Goal: Find contact information: Find contact information

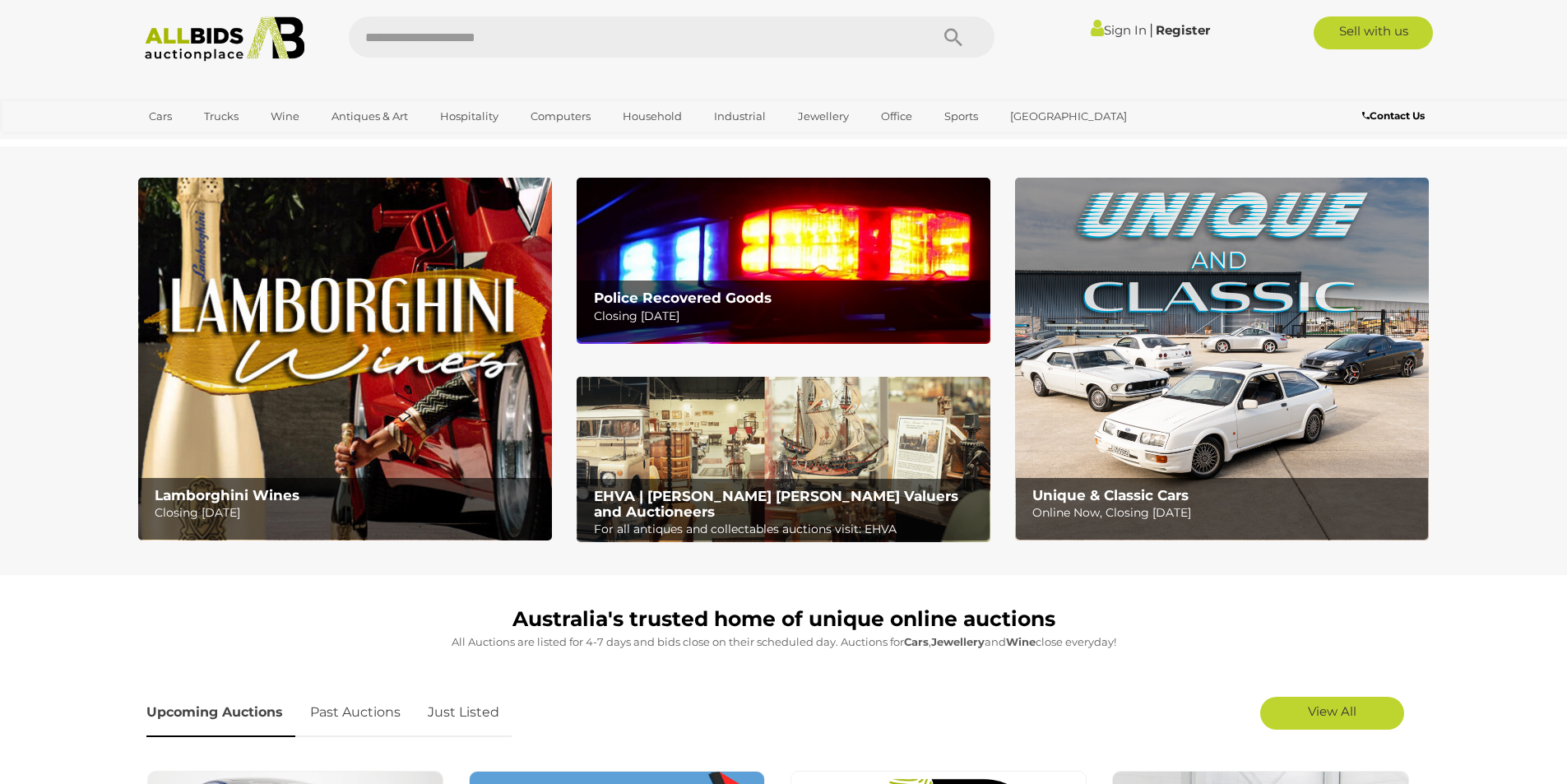
click at [1389, 118] on b "Contact Us" at bounding box center [1393, 115] width 63 height 12
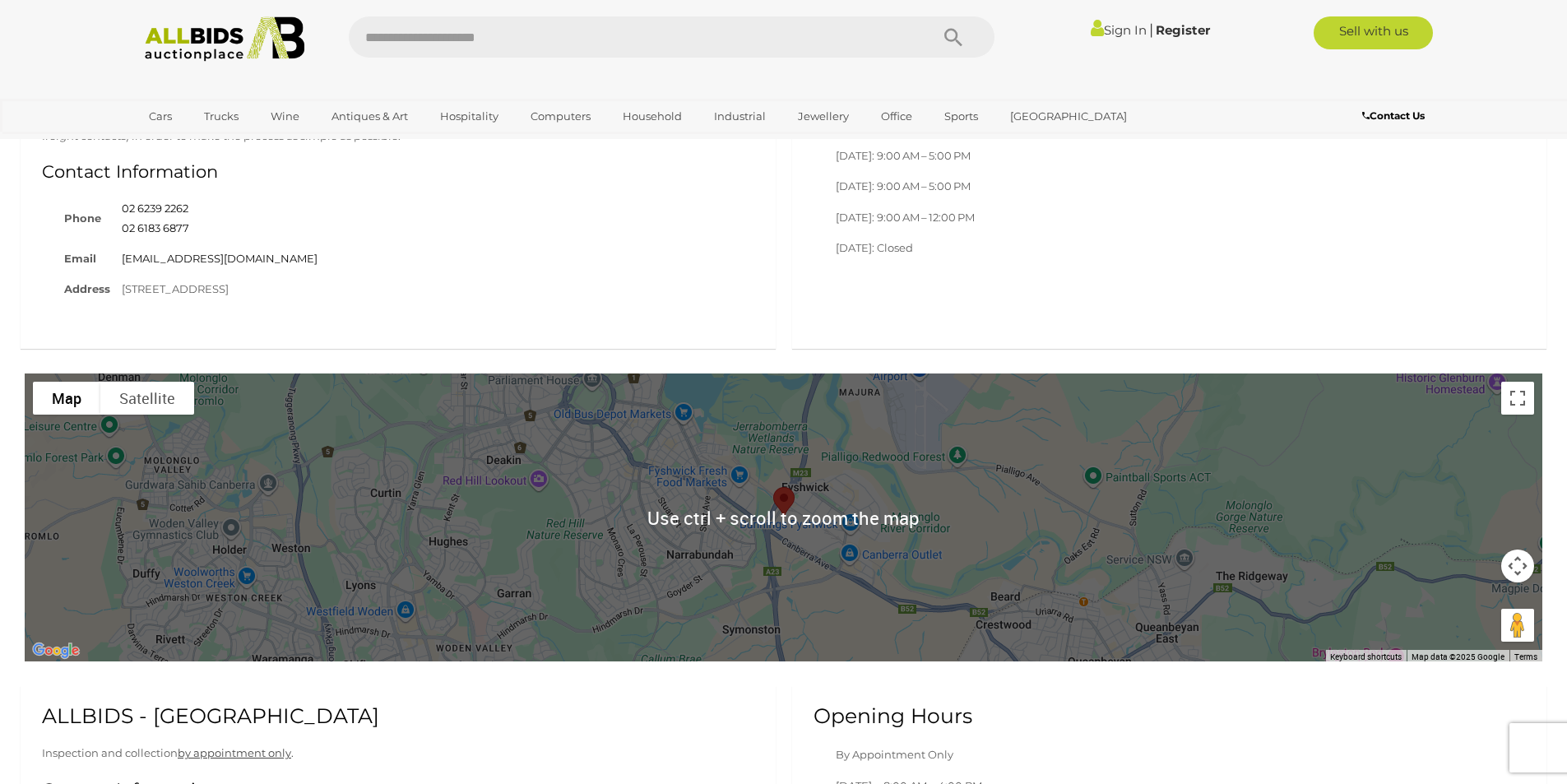
scroll to position [1069, 0]
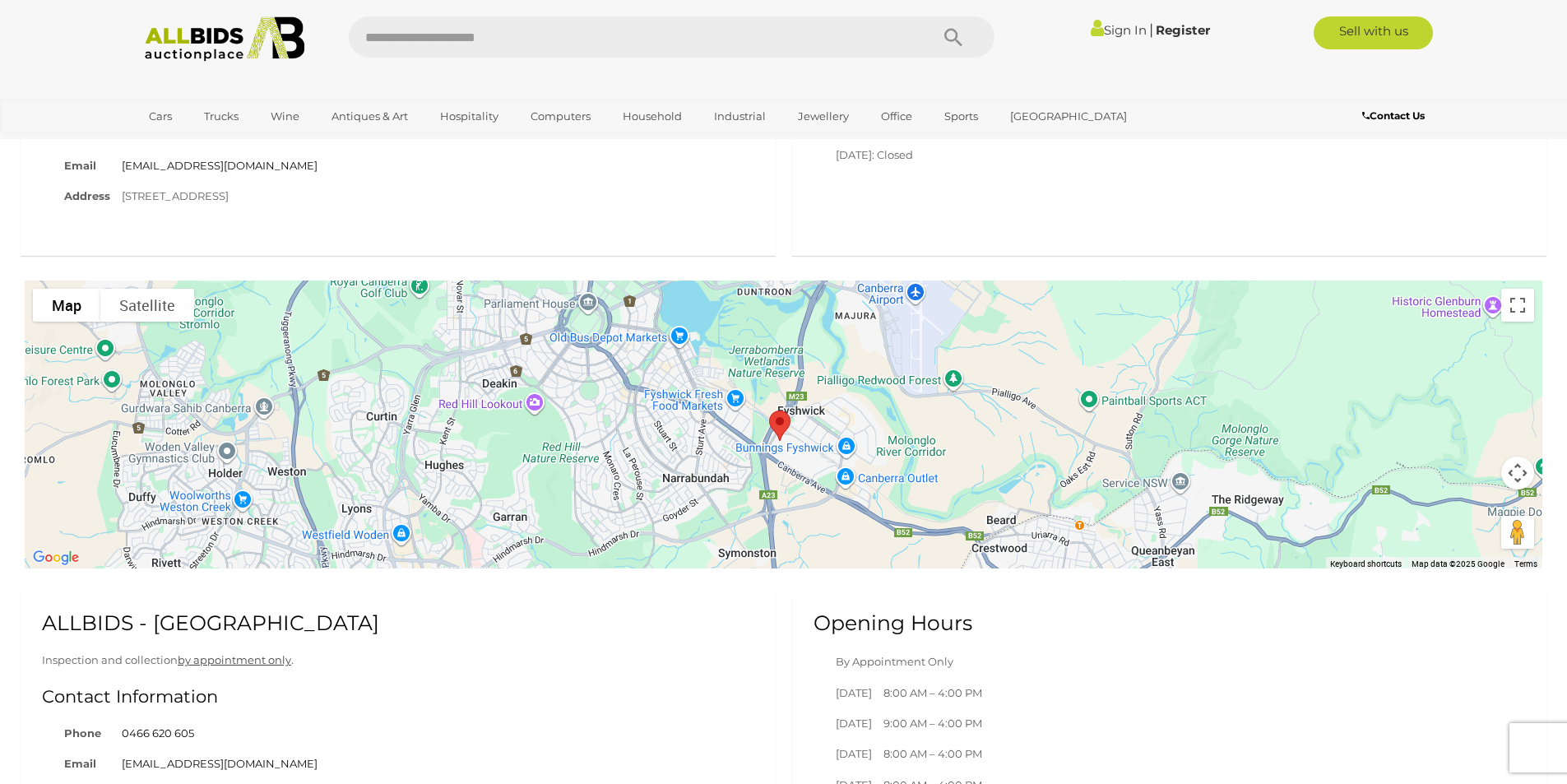
drag, startPoint x: 870, startPoint y: 462, endPoint x: 857, endPoint y: 514, distance: 53.6
click at [857, 514] on div at bounding box center [784, 424] width 1518 height 288
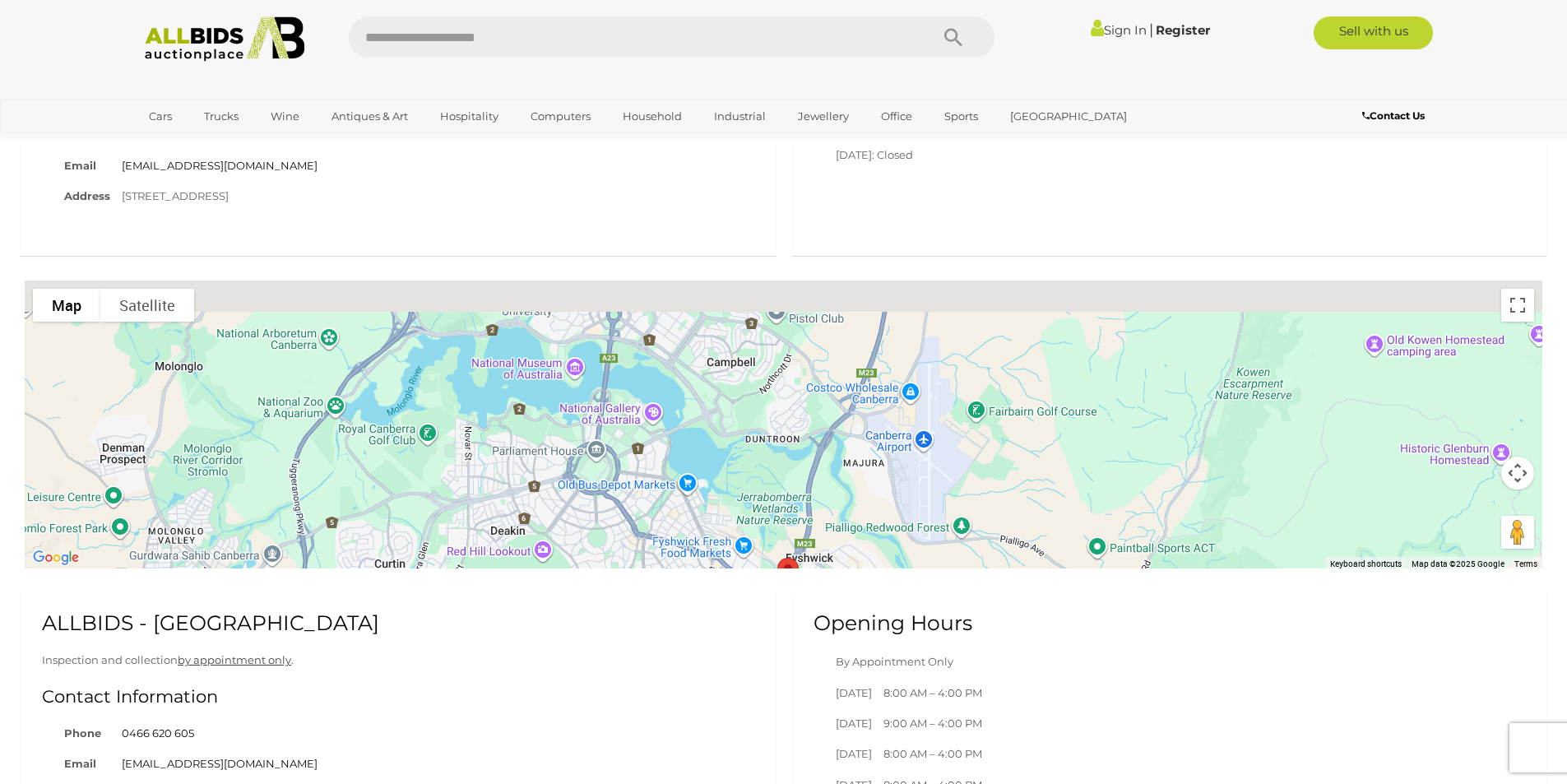
drag, startPoint x: 898, startPoint y: 435, endPoint x: 913, endPoint y: 562, distance: 127.9
click at [913, 562] on div at bounding box center [784, 424] width 1518 height 288
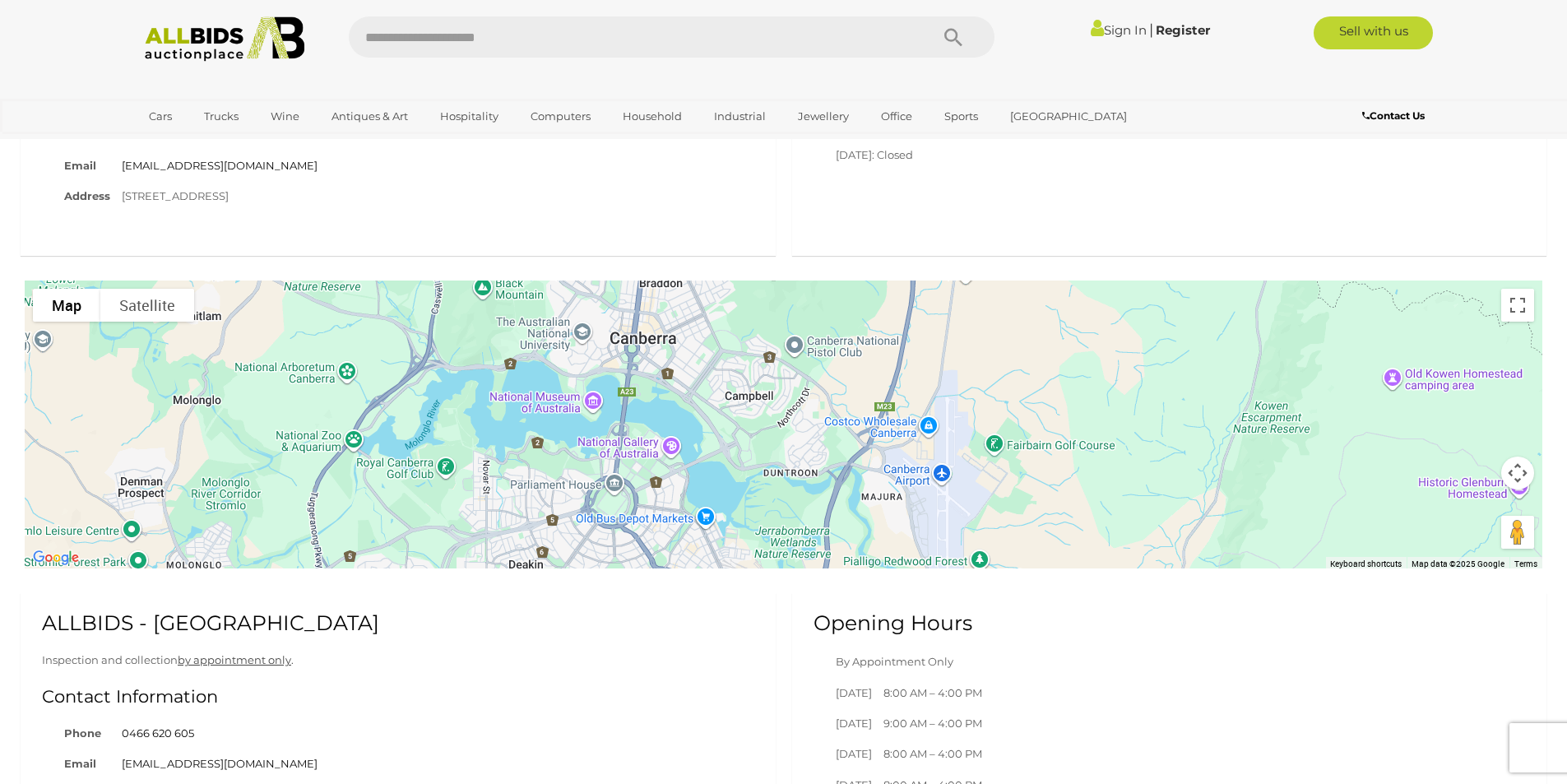
drag, startPoint x: 925, startPoint y: 423, endPoint x: 980, endPoint y: 547, distance: 135.7
click at [980, 547] on div at bounding box center [784, 424] width 1518 height 288
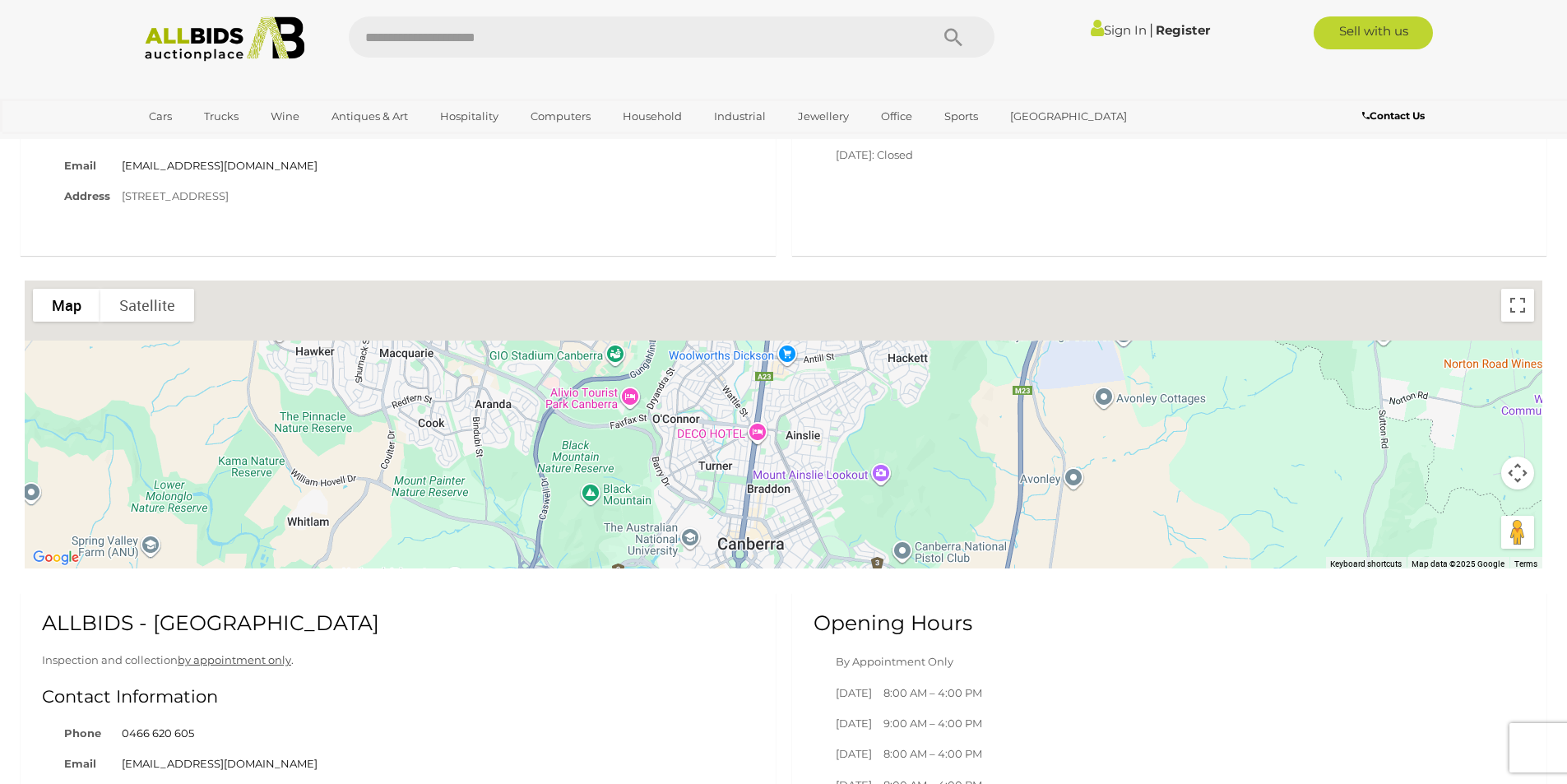
drag, startPoint x: 972, startPoint y: 466, endPoint x: 1029, endPoint y: 545, distance: 97.4
click at [1029, 545] on div at bounding box center [784, 424] width 1518 height 288
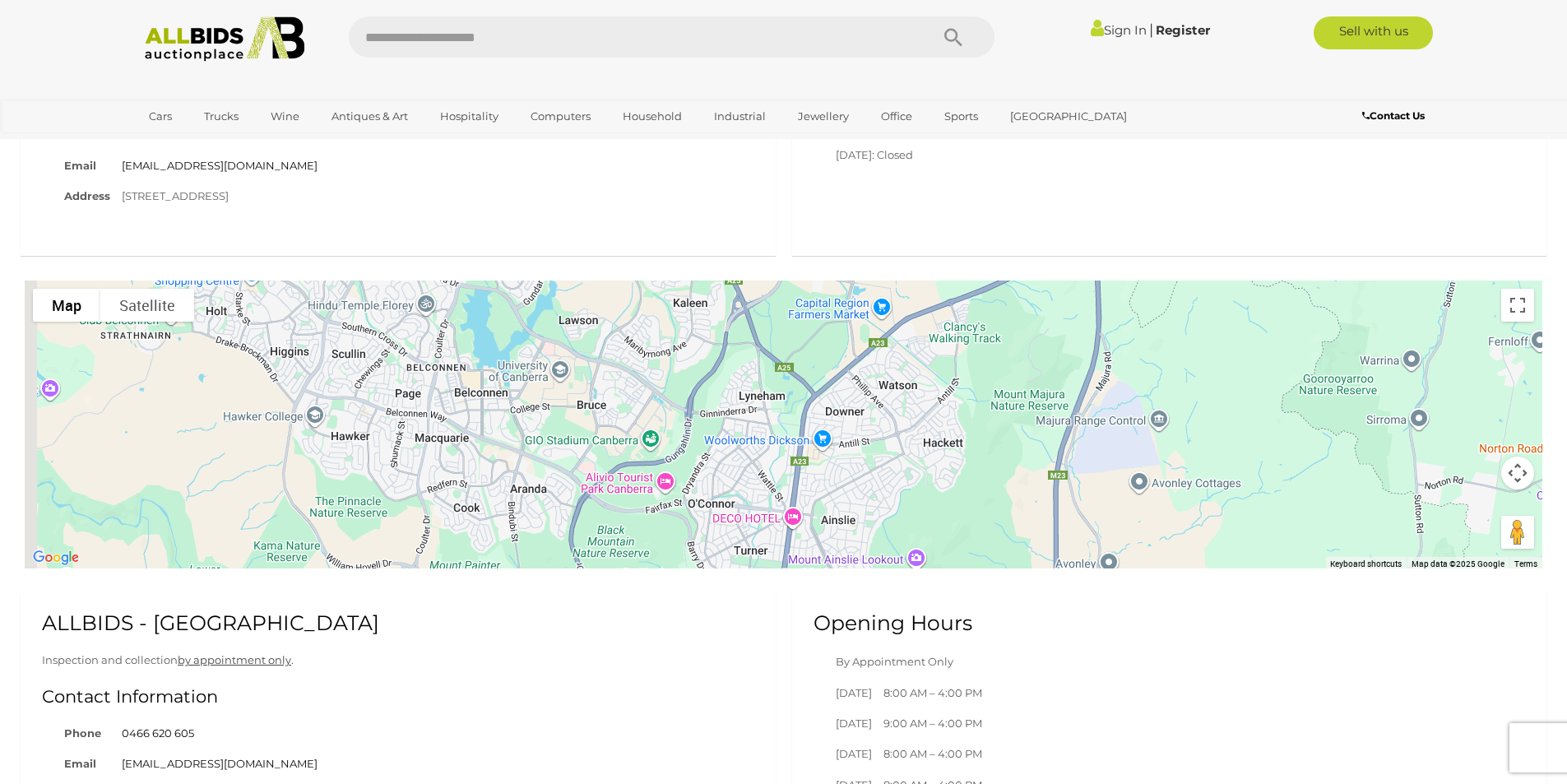
drag, startPoint x: 947, startPoint y: 527, endPoint x: 963, endPoint y: 558, distance: 34.9
click at [963, 558] on div at bounding box center [784, 424] width 1518 height 288
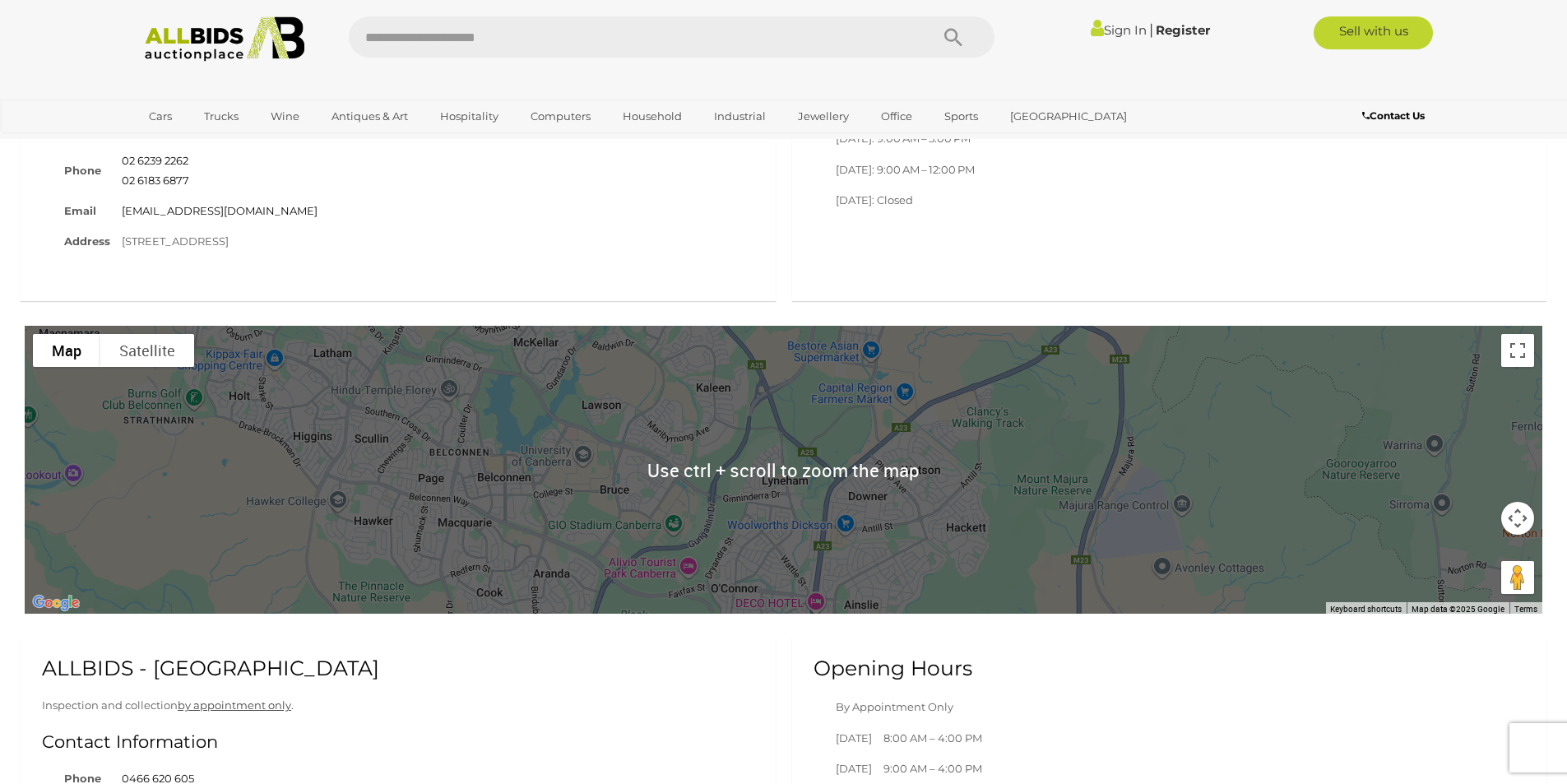
scroll to position [987, 0]
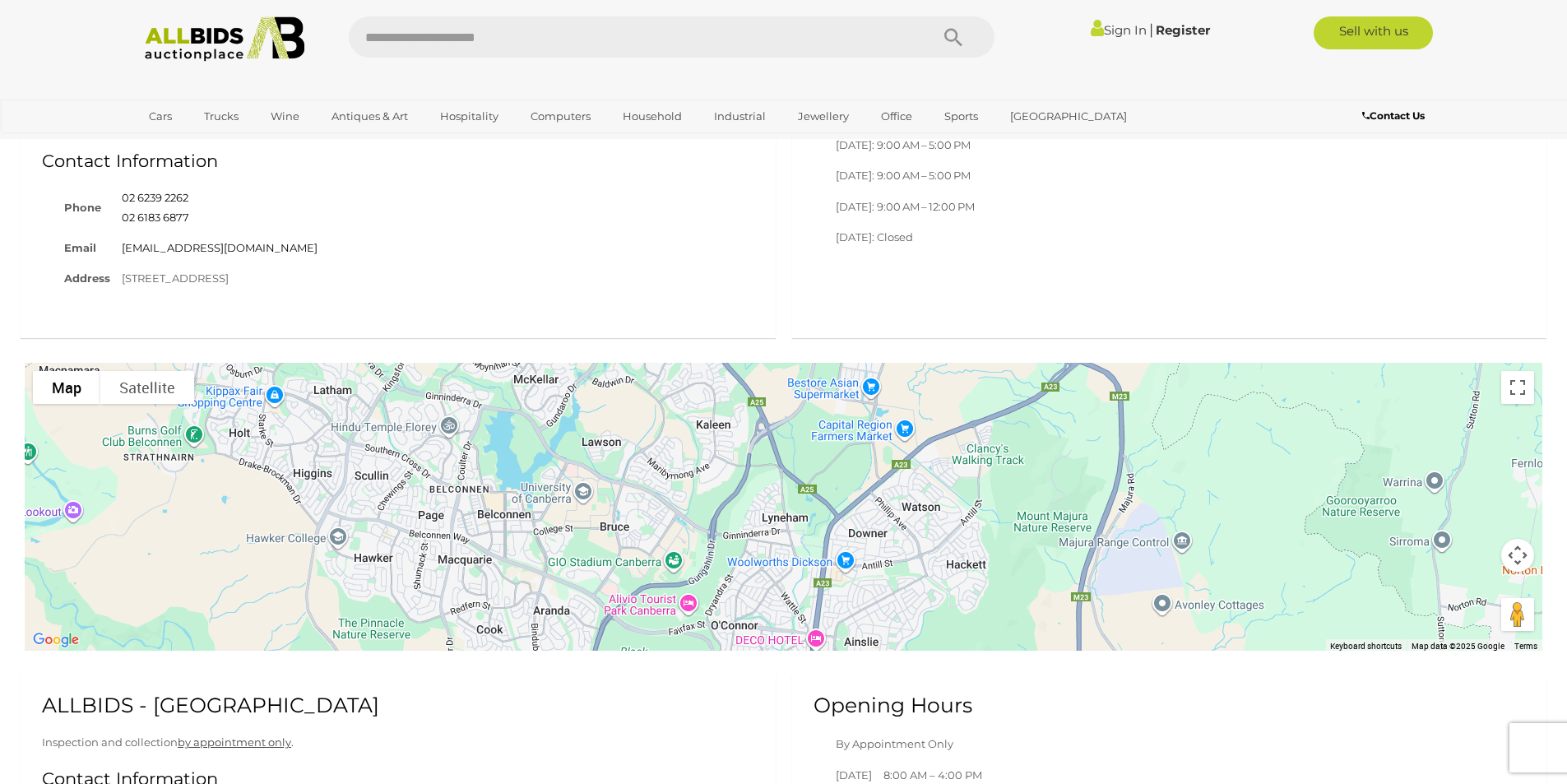
drag, startPoint x: 514, startPoint y: 512, endPoint x: 893, endPoint y: 441, distance: 385.6
click at [893, 441] on div at bounding box center [784, 506] width 1518 height 288
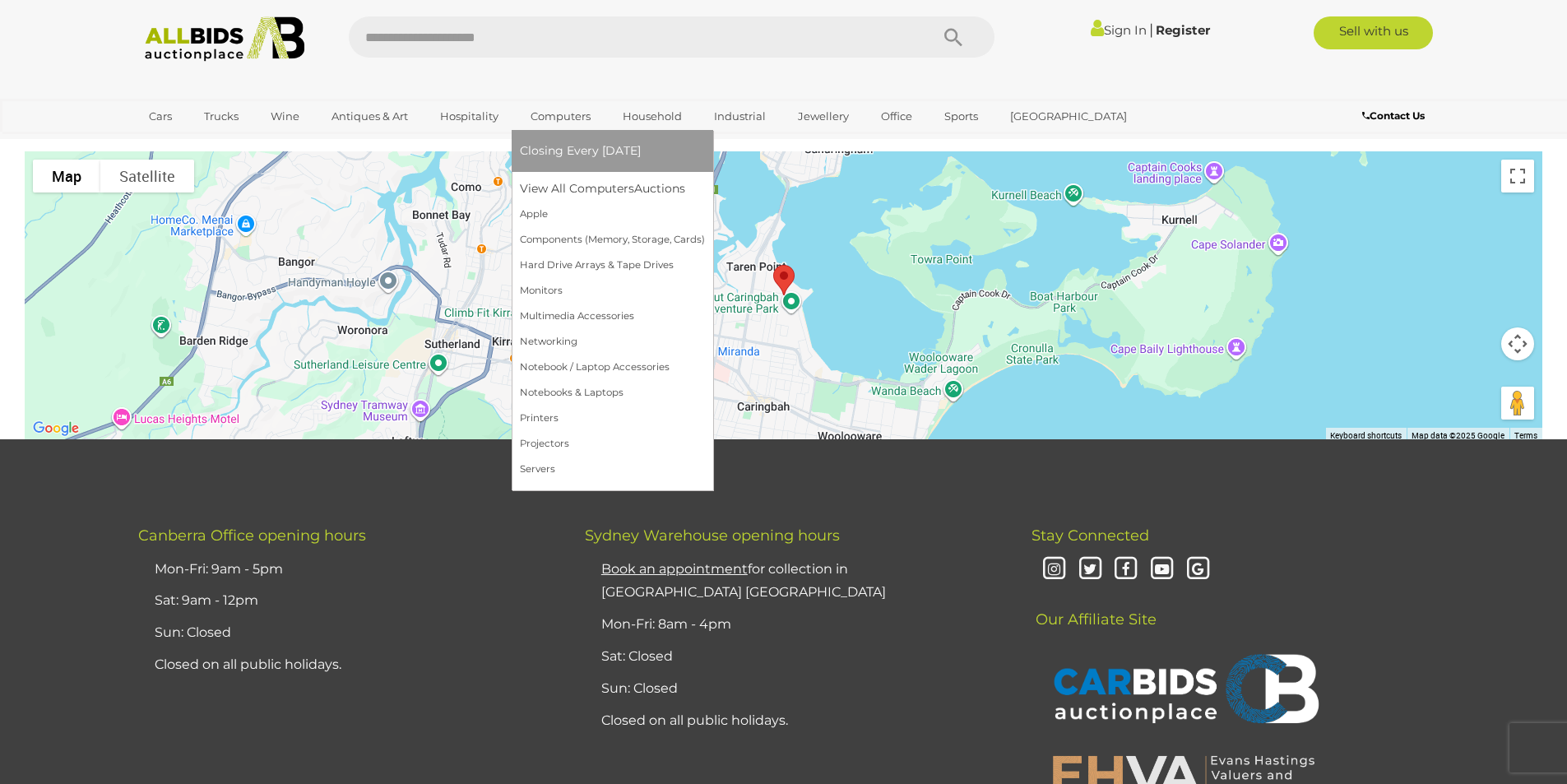
scroll to position [1467, 0]
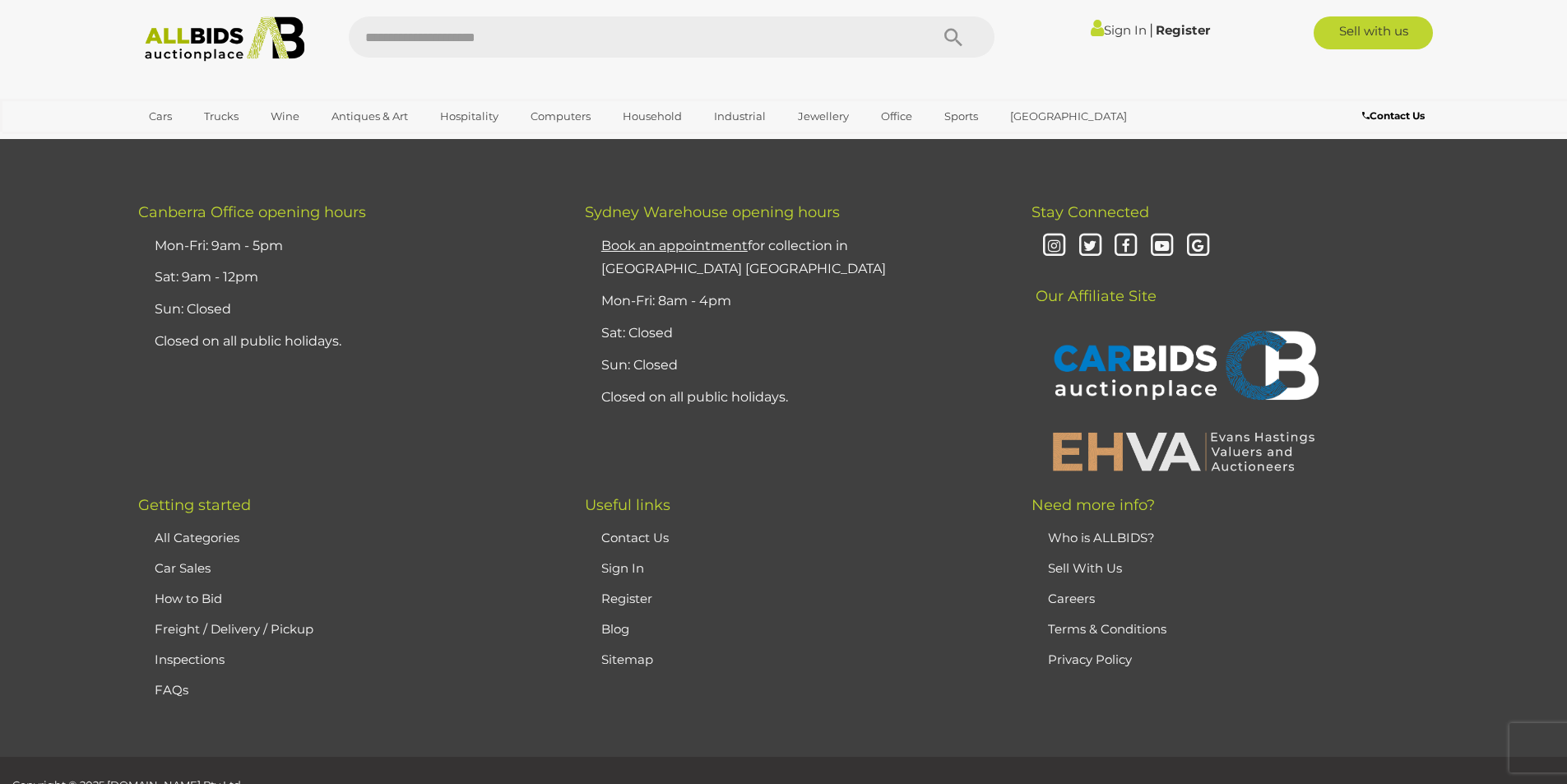
scroll to position [2207, 0]
